Goal: Transaction & Acquisition: Purchase product/service

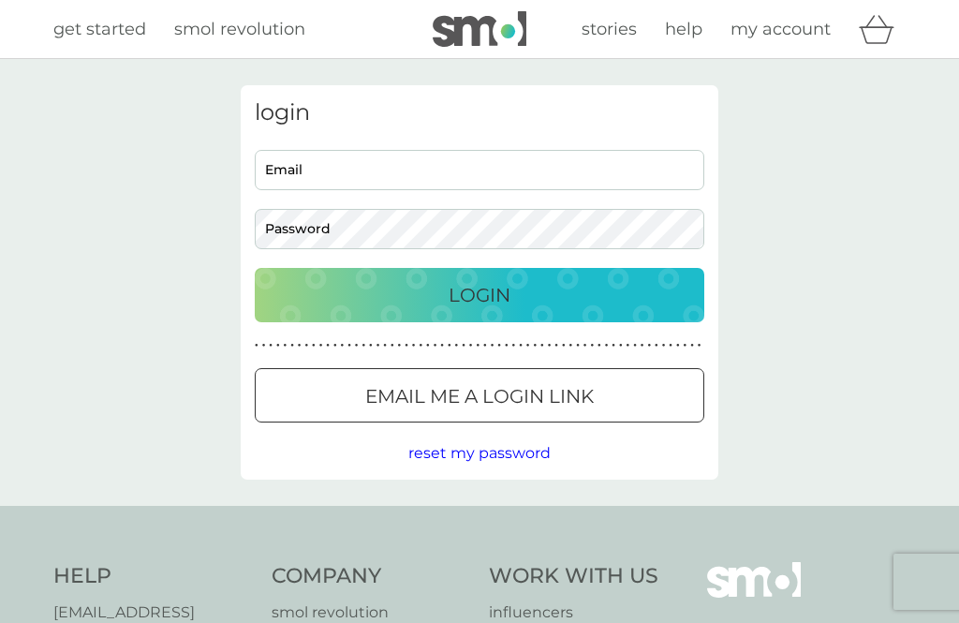
click at [292, 162] on input "Email" at bounding box center [480, 170] width 450 height 40
type input "nicola.cawley1@nhs.net"
click at [480, 294] on button "Login" at bounding box center [480, 295] width 450 height 54
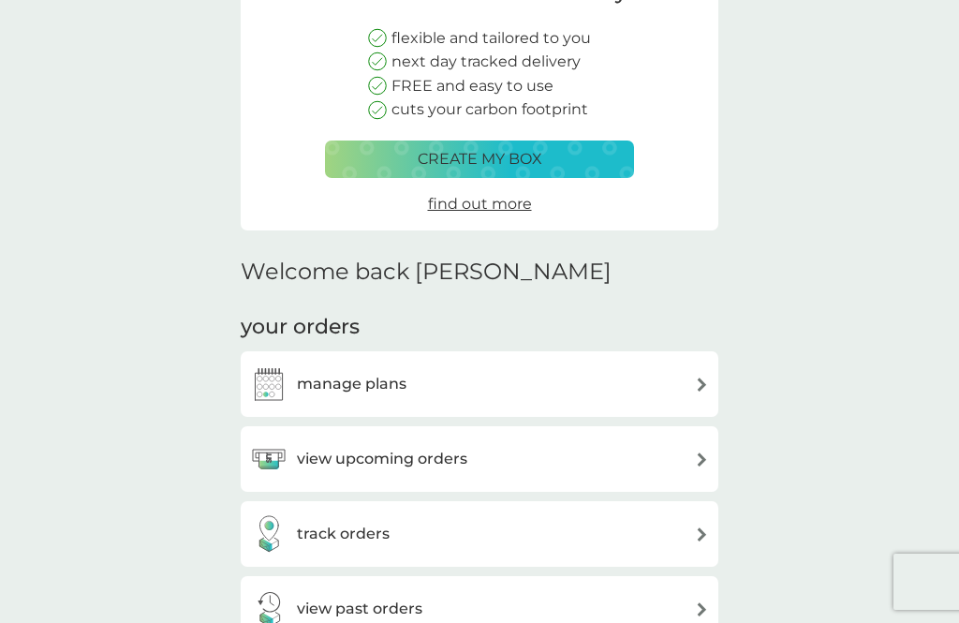
scroll to position [218, 0]
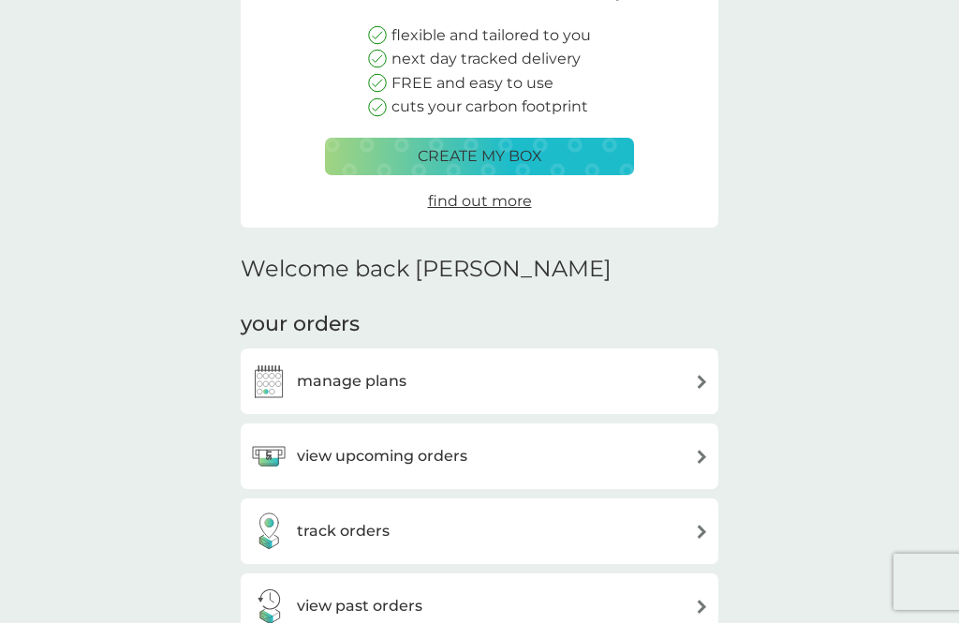
click at [398, 380] on h3 "manage plans" at bounding box center [352, 381] width 110 height 24
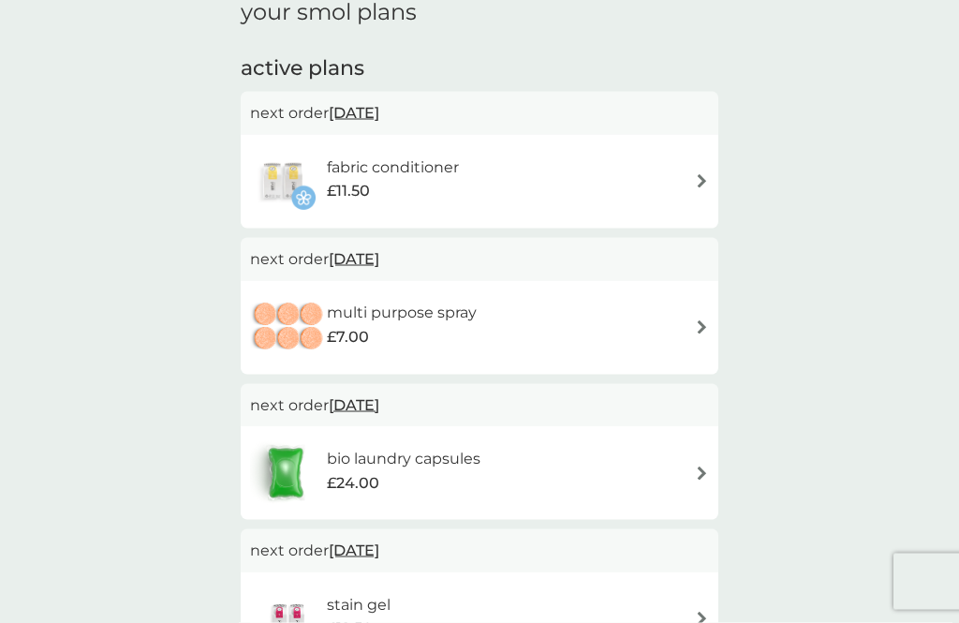
scroll to position [281, 0]
click at [630, 607] on div "stain gel £12.50" at bounding box center [479, 618] width 459 height 66
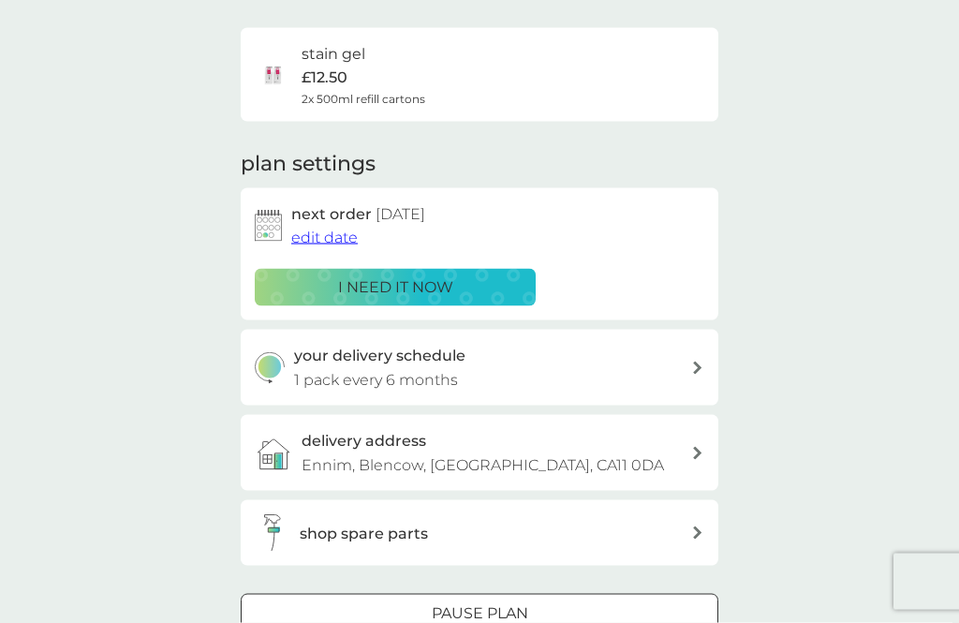
scroll to position [131, 0]
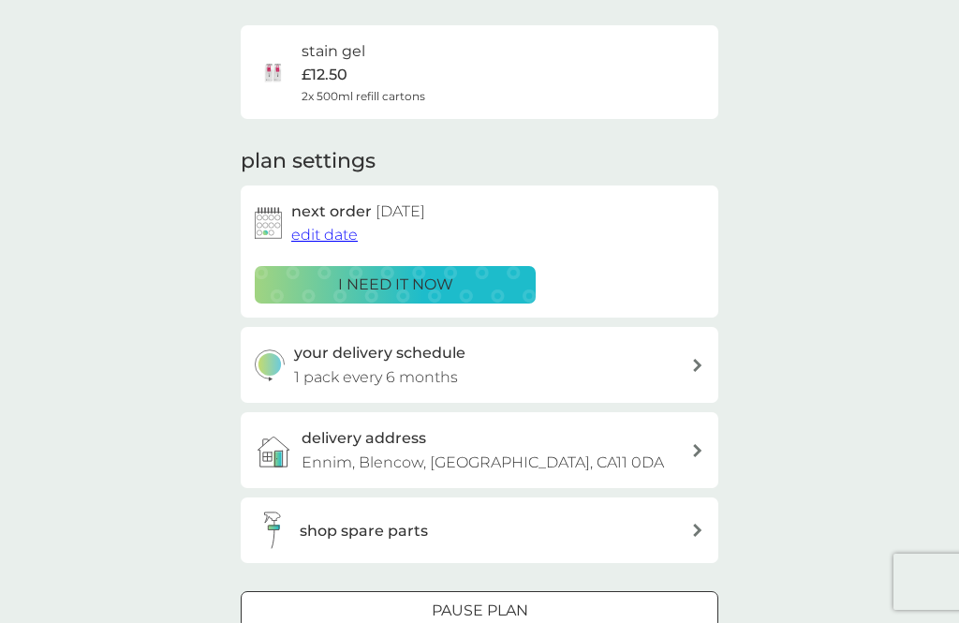
click at [690, 370] on div "your delivery schedule 1 pack every 6 months" at bounding box center [493, 365] width 398 height 48
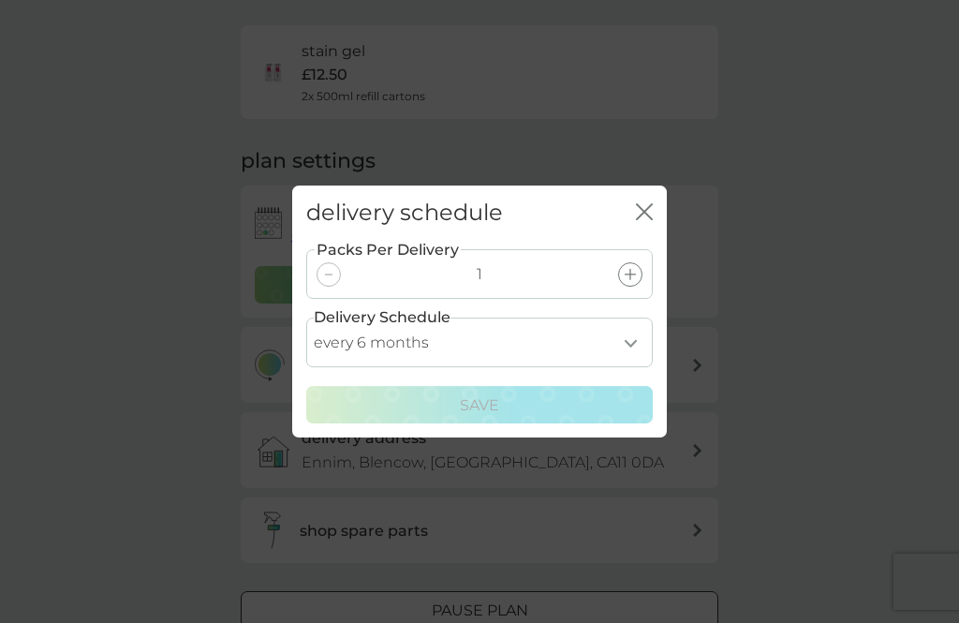
click at [633, 367] on select "every 1 month every 2 months every 3 months every 4 months every 5 months every…" at bounding box center [479, 343] width 347 height 50
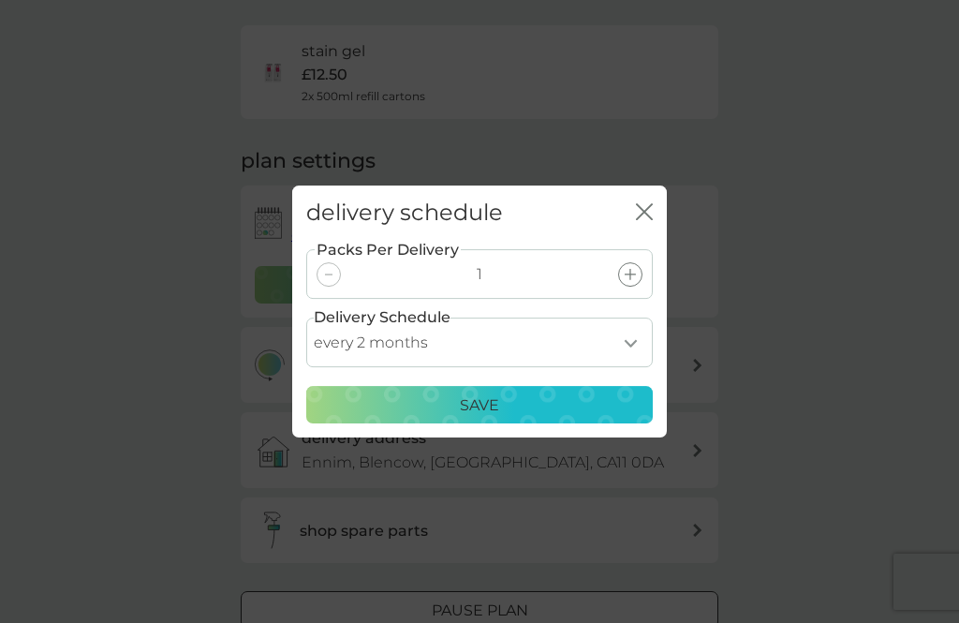
click at [637, 367] on select "every 1 month every 2 months every 3 months every 4 months every 5 months every…" at bounding box center [479, 343] width 347 height 50
select select "8"
click at [641, 367] on select "every 1 month every 2 months every 3 months every 4 months every 5 months every…" at bounding box center [479, 343] width 347 height 50
click at [651, 220] on icon "close" at bounding box center [644, 211] width 17 height 17
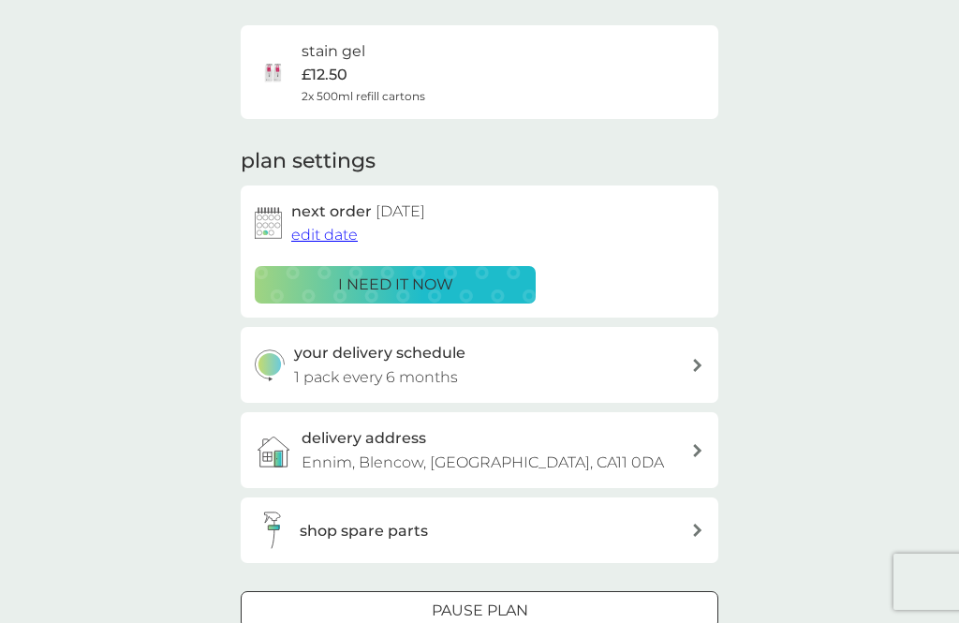
click at [342, 234] on span "edit date" at bounding box center [324, 235] width 67 height 18
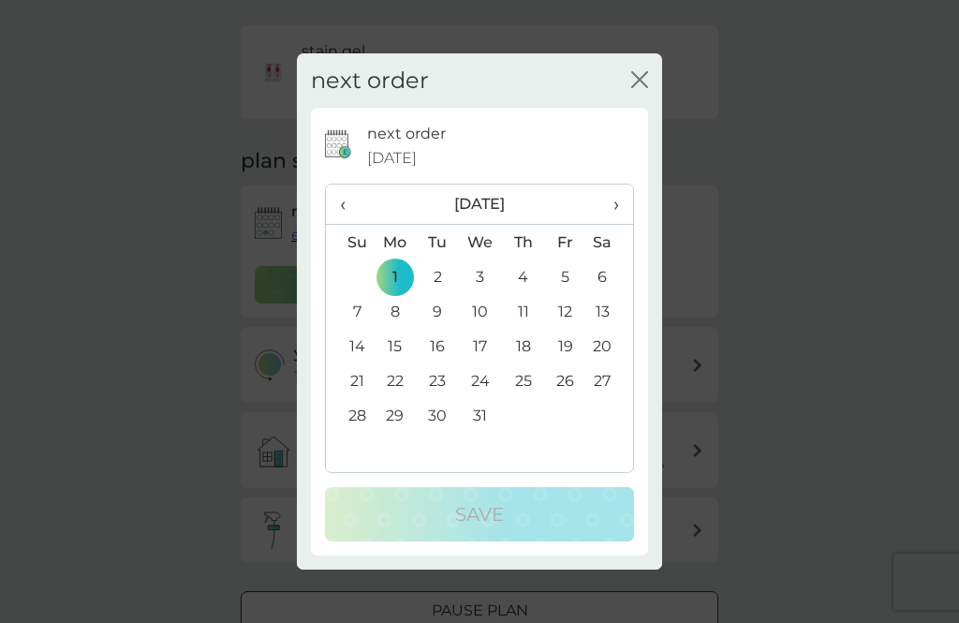
click at [627, 225] on th "›" at bounding box center [609, 205] width 47 height 40
click at [616, 224] on span "›" at bounding box center [609, 204] width 19 height 39
click at [614, 224] on span "›" at bounding box center [609, 204] width 19 height 39
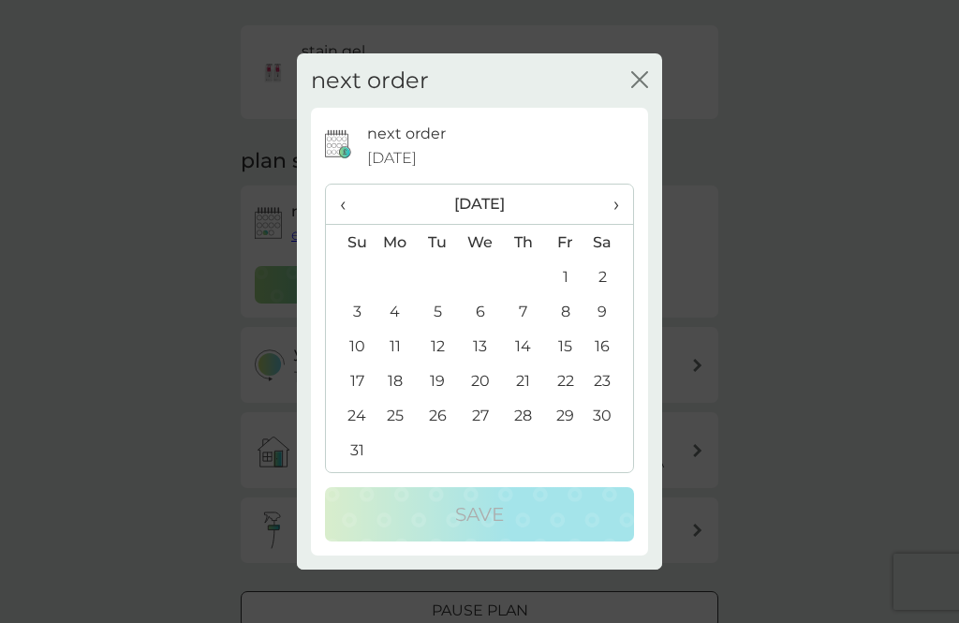
click at [614, 224] on span "›" at bounding box center [609, 204] width 19 height 39
click at [403, 294] on td "1" at bounding box center [395, 276] width 43 height 35
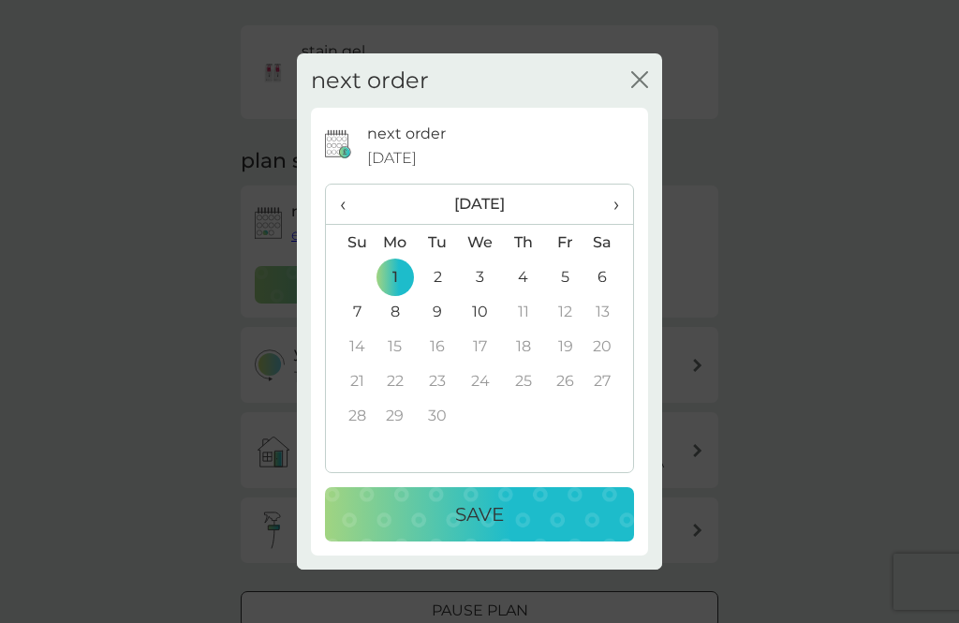
click at [543, 529] on div "Save" at bounding box center [480, 514] width 272 height 30
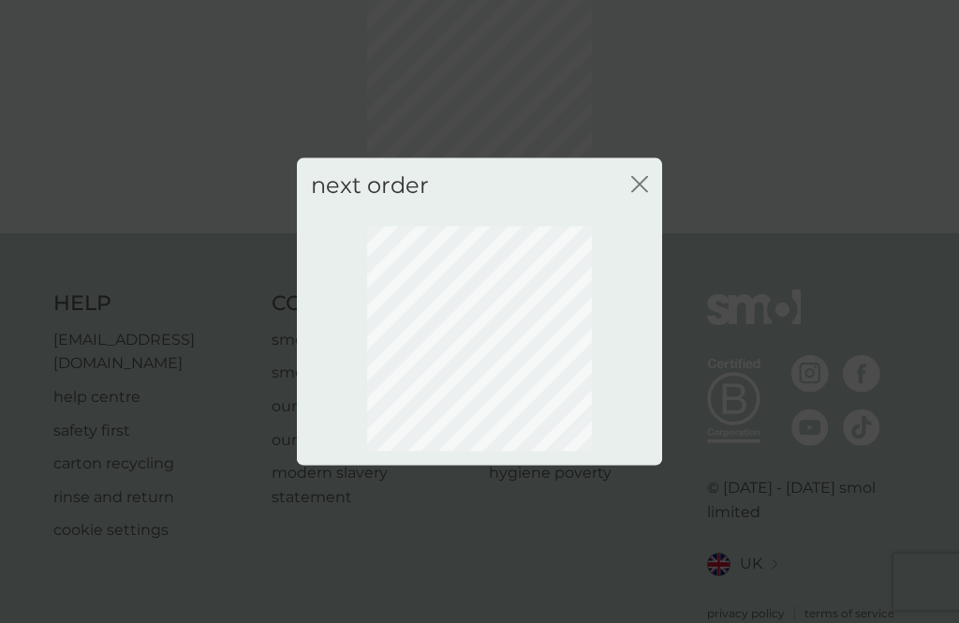
scroll to position [101, 0]
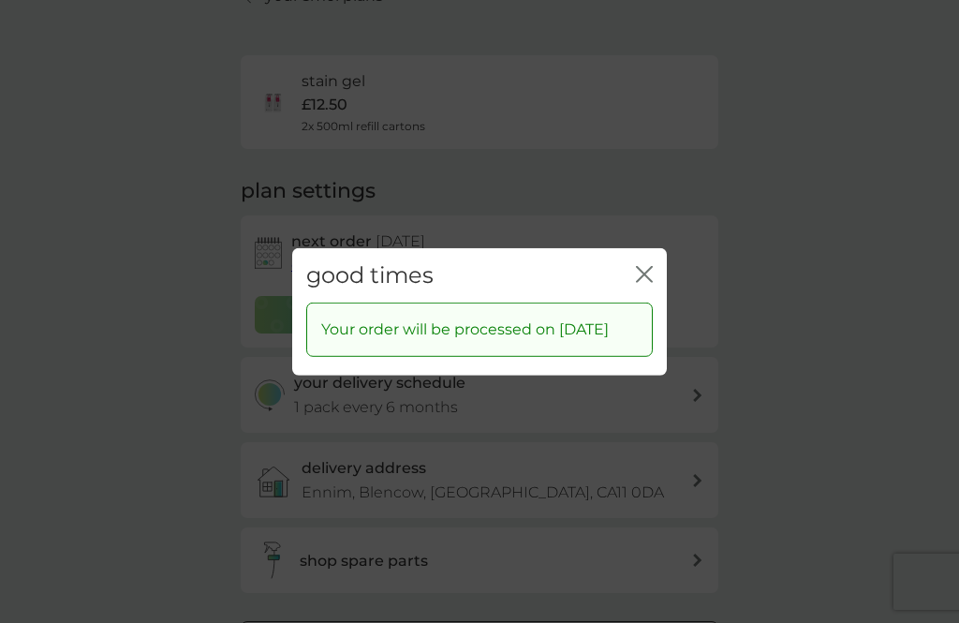
click at [648, 282] on icon "close" at bounding box center [644, 273] width 17 height 17
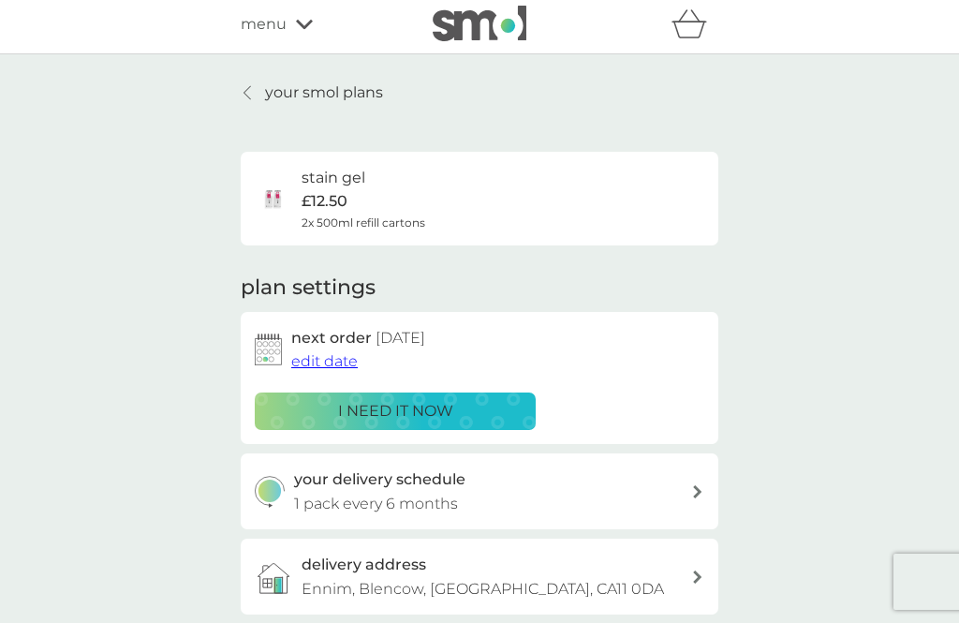
scroll to position [0, 0]
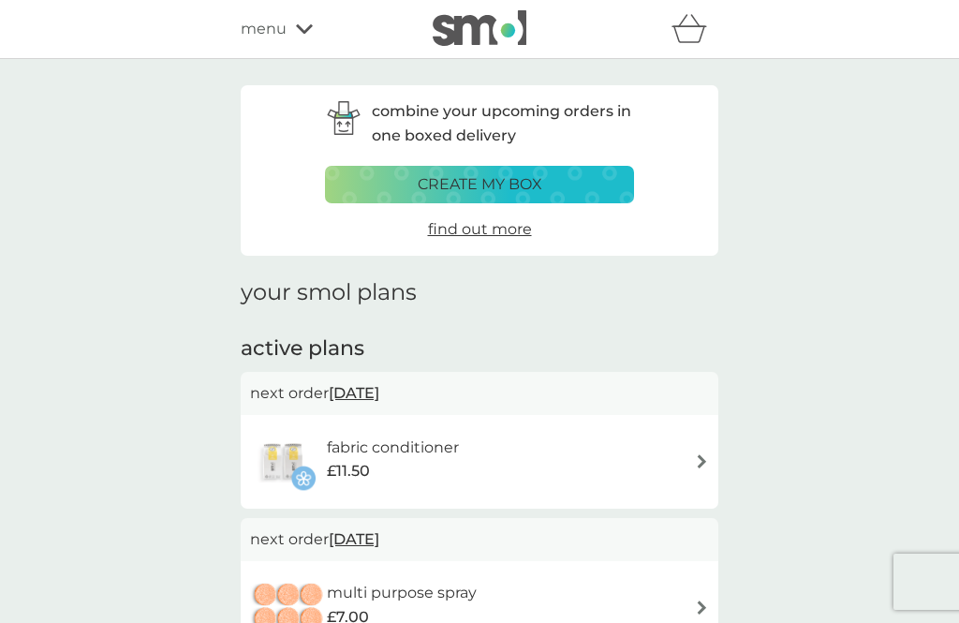
scroll to position [341, 0]
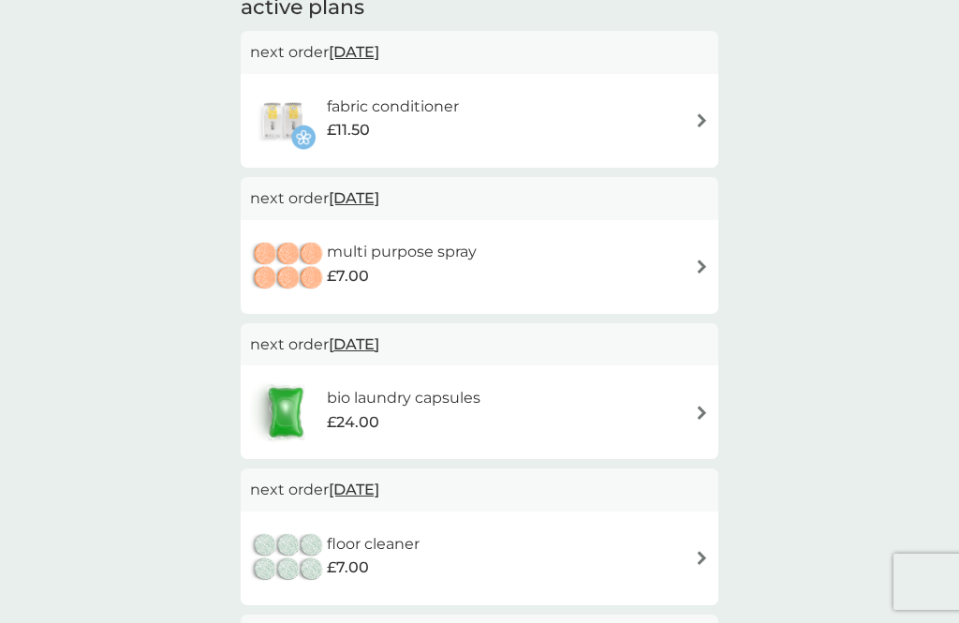
click at [423, 111] on h6 "fabric conditioner" at bounding box center [393, 107] width 132 height 24
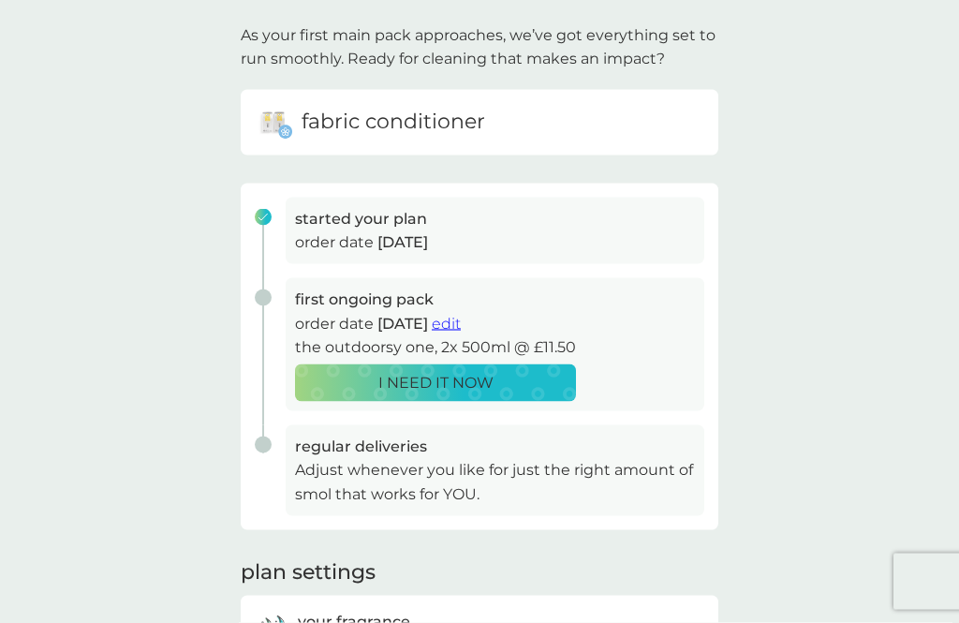
scroll to position [115, 0]
click at [517, 378] on div "I NEED IT NOW" at bounding box center [435, 382] width 257 height 24
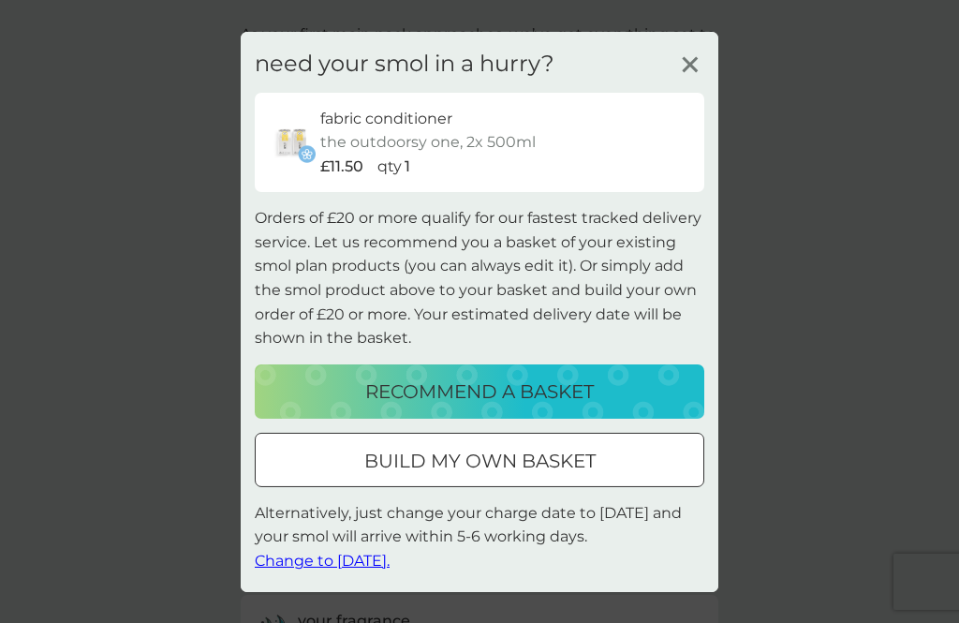
click at [632, 476] on div "build my own basket" at bounding box center [480, 461] width 448 height 30
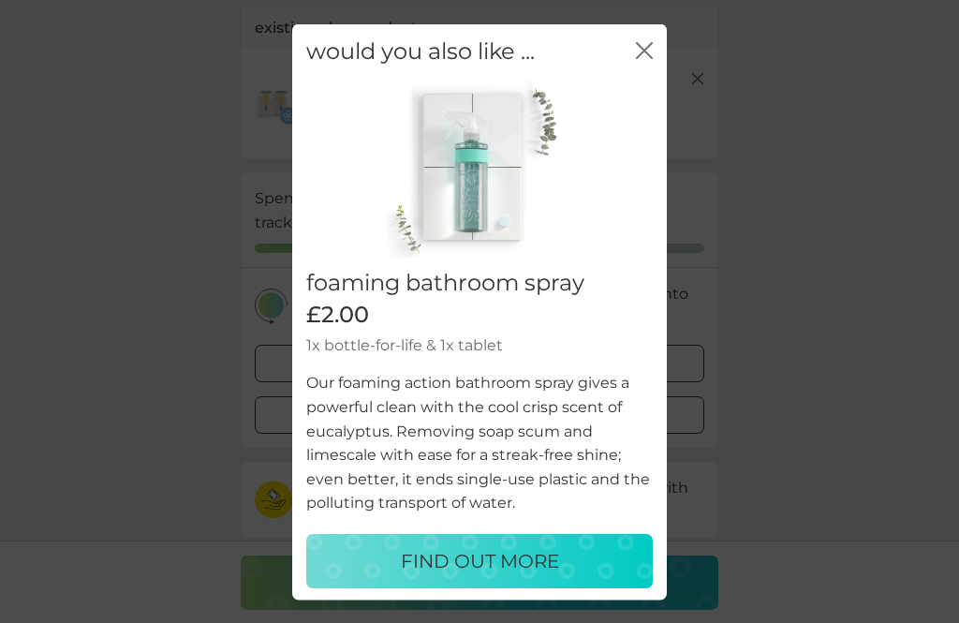
scroll to position [126, 0]
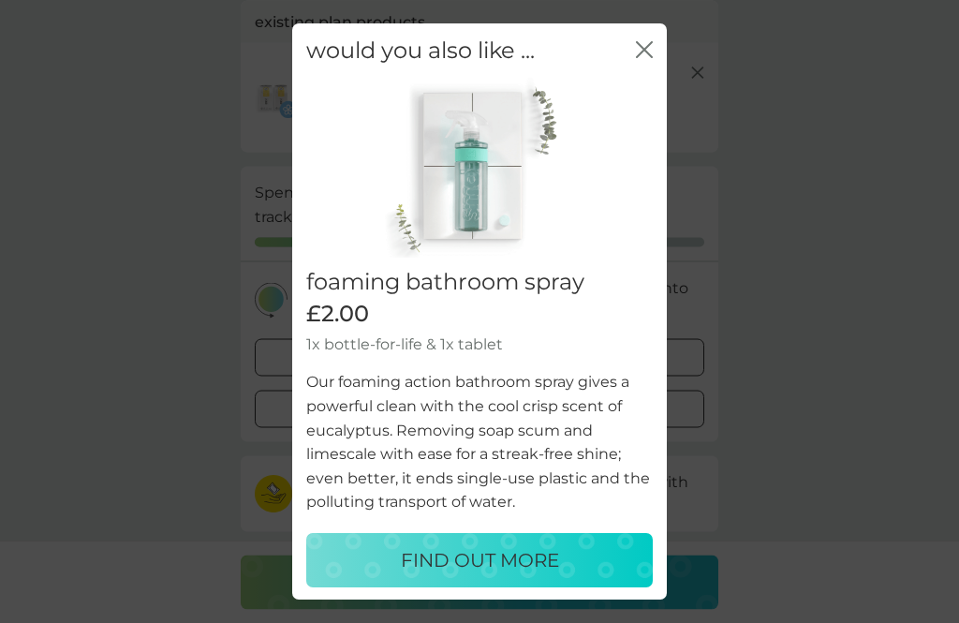
click at [650, 58] on icon "close" at bounding box center [644, 49] width 17 height 17
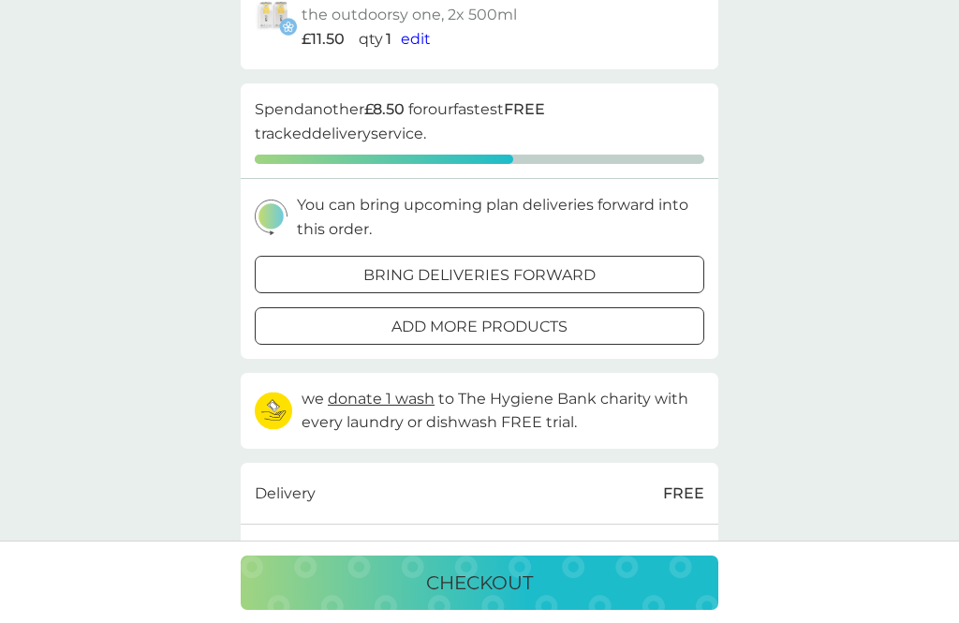
scroll to position [0, 0]
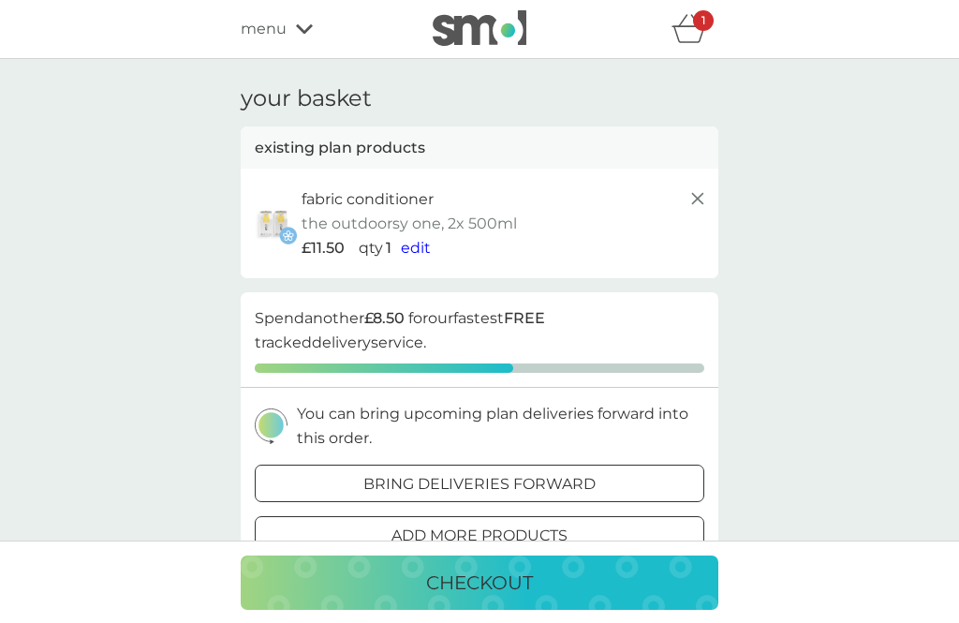
click at [285, 28] on span "menu" at bounding box center [264, 29] width 46 height 24
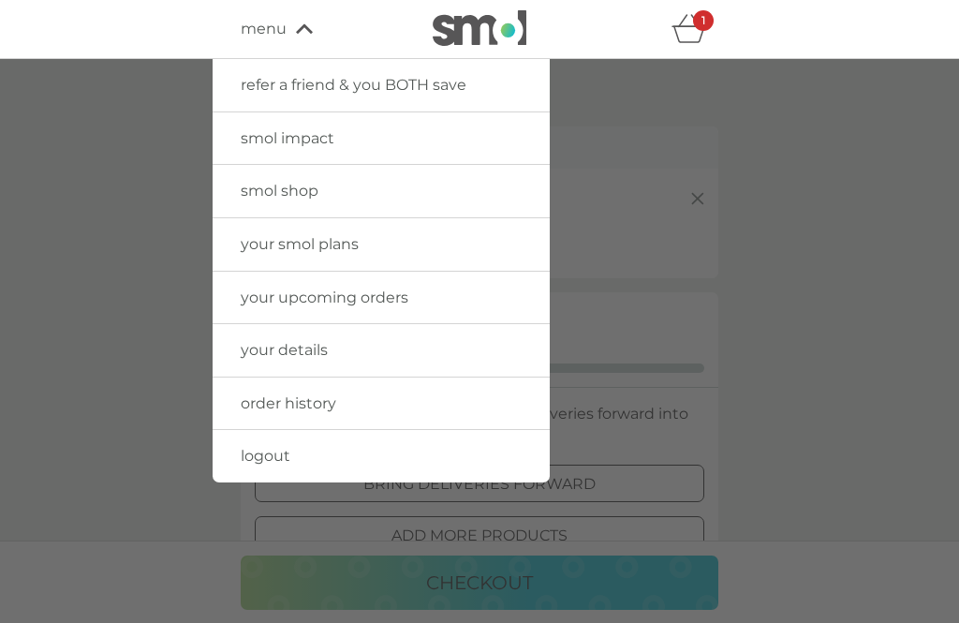
click at [357, 249] on span "your smol plans" at bounding box center [300, 244] width 118 height 18
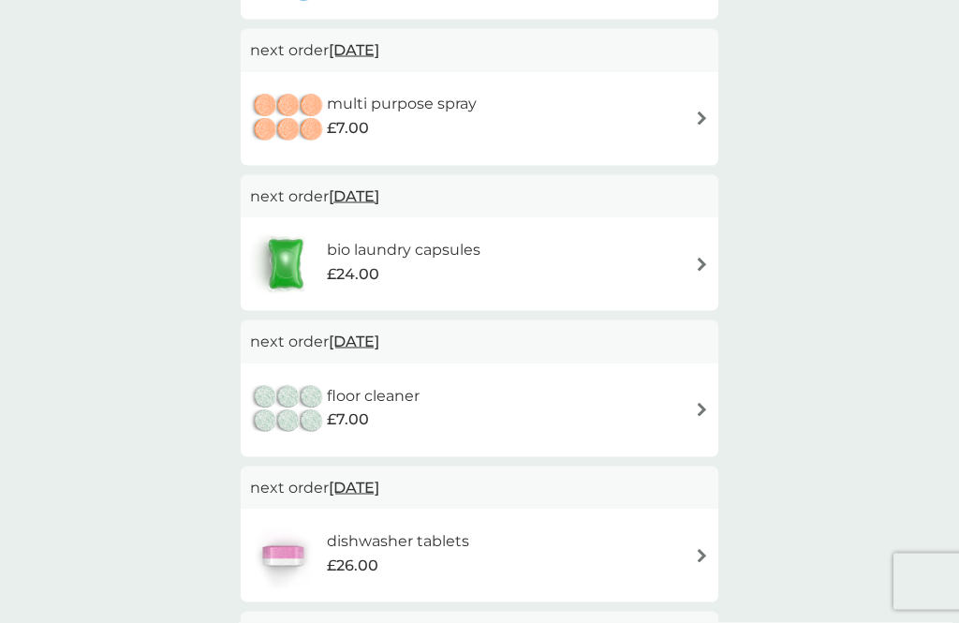
scroll to position [489, 0]
click at [419, 544] on h6 "dishwasher tablets" at bounding box center [398, 541] width 142 height 24
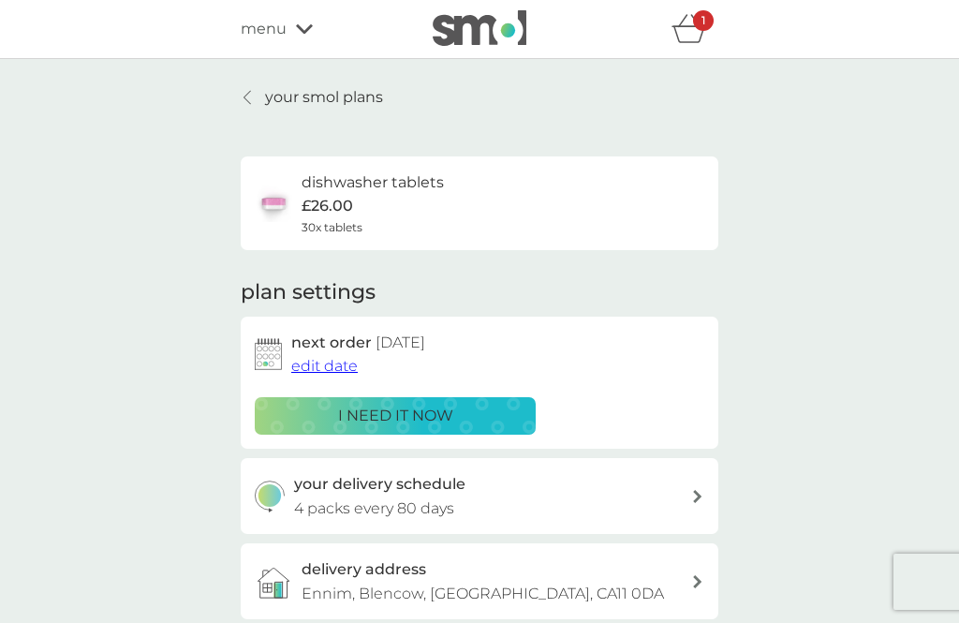
click at [452, 409] on p "i need it now" at bounding box center [395, 416] width 115 height 24
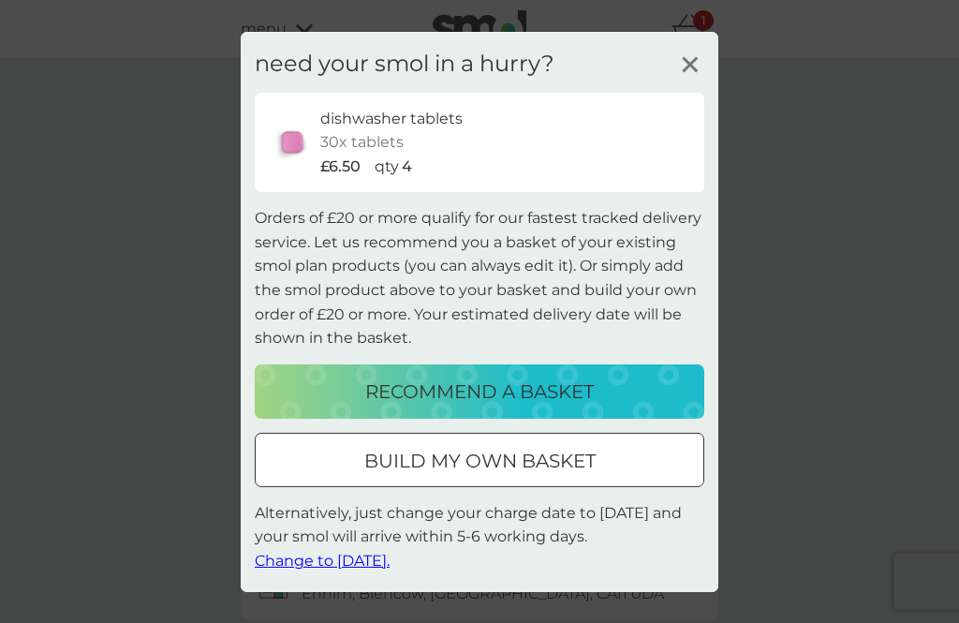
click at [351, 401] on button "recommend a basket" at bounding box center [480, 391] width 450 height 54
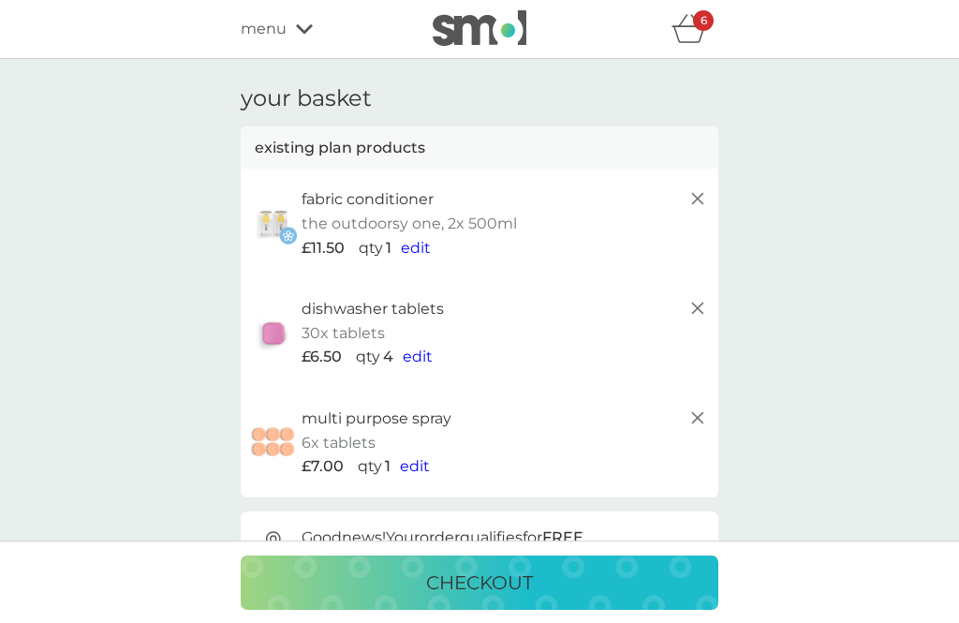
click at [699, 417] on icon at bounding box center [698, 418] width 22 height 22
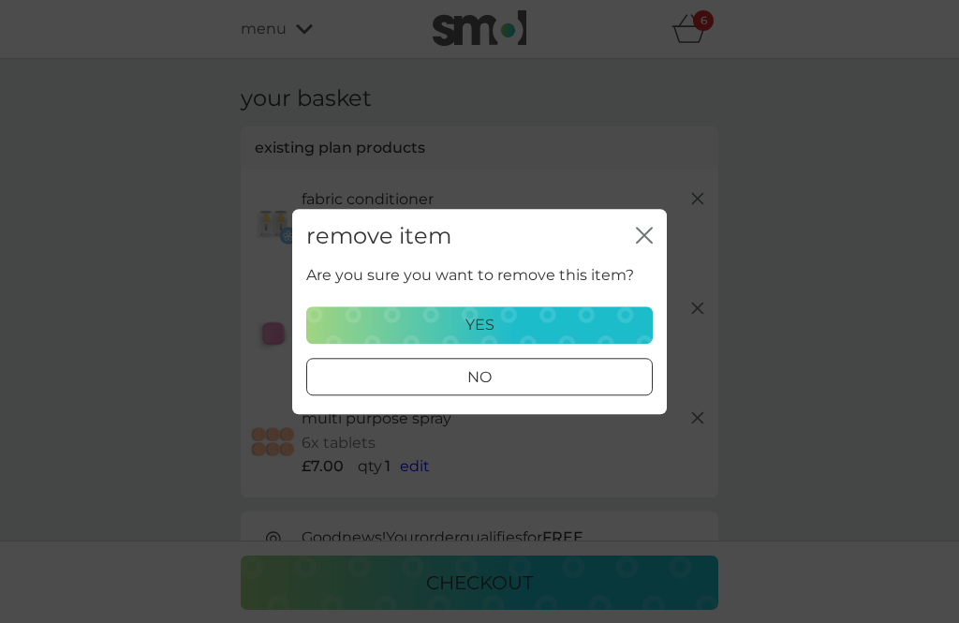
click at [484, 337] on p "yes" at bounding box center [480, 325] width 29 height 24
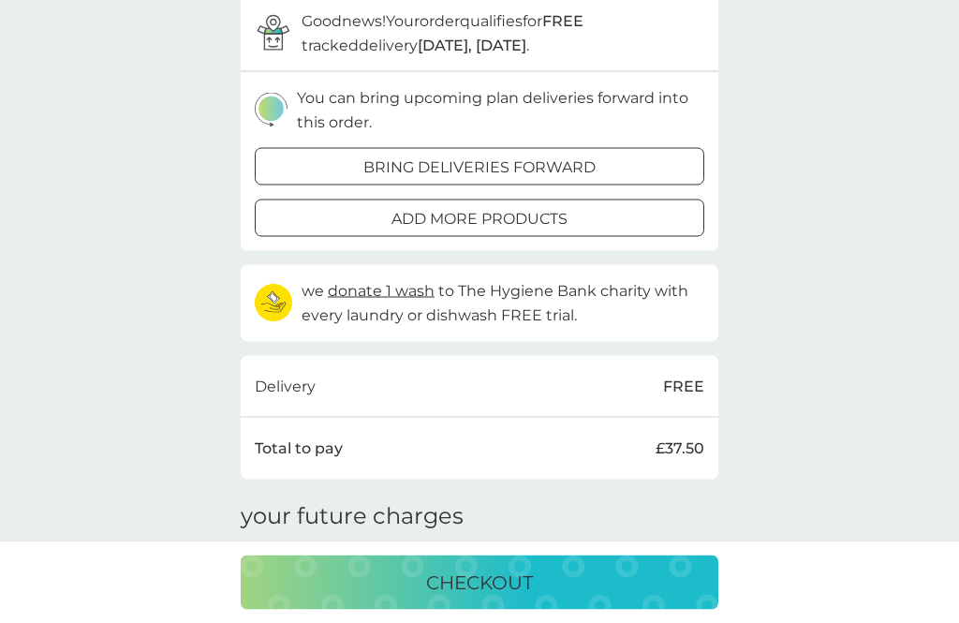
scroll to position [408, 0]
click at [440, 598] on p "checkout" at bounding box center [479, 583] width 107 height 30
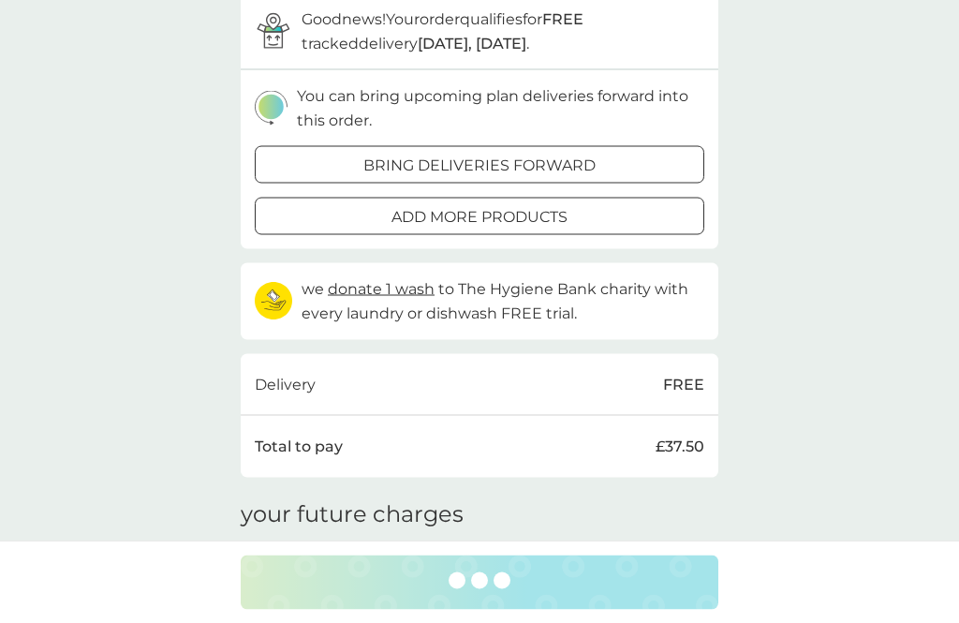
scroll to position [409, 0]
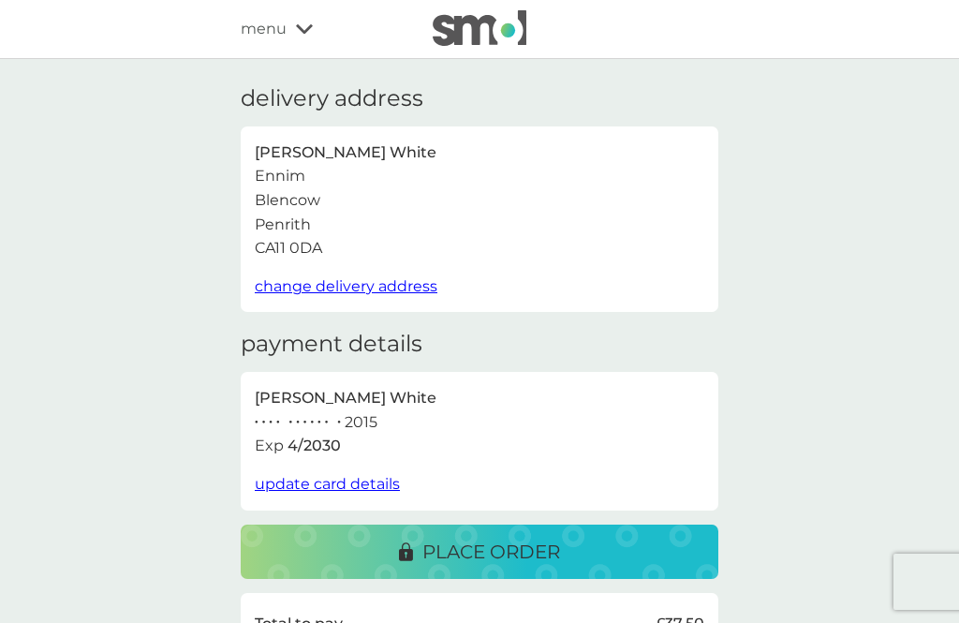
click at [569, 541] on div "place order" at bounding box center [479, 552] width 440 height 30
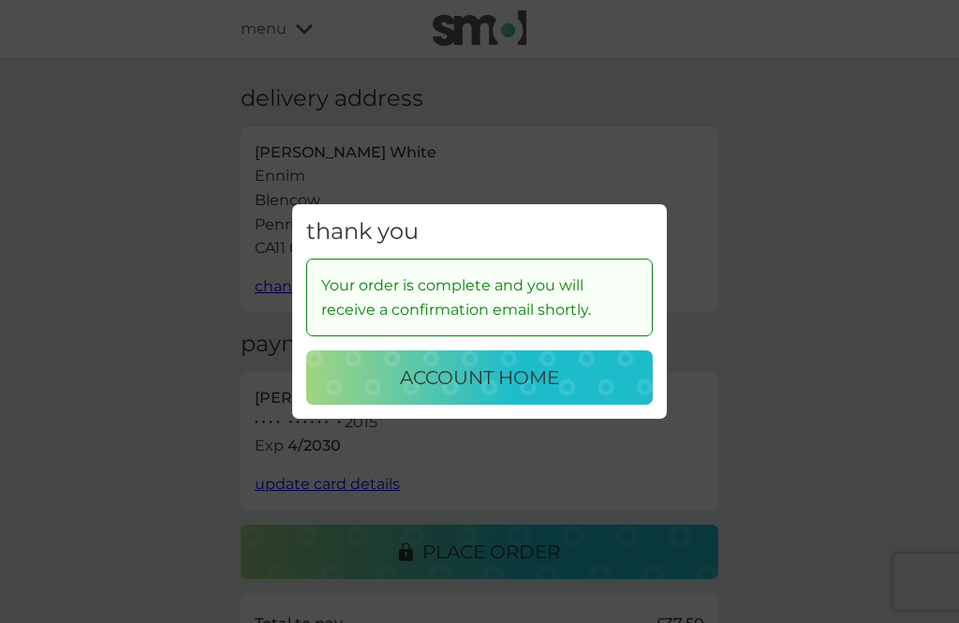
click at [583, 393] on div "account home" at bounding box center [479, 378] width 309 height 30
